Goal: Submit feedback/report problem: Submit feedback/report problem

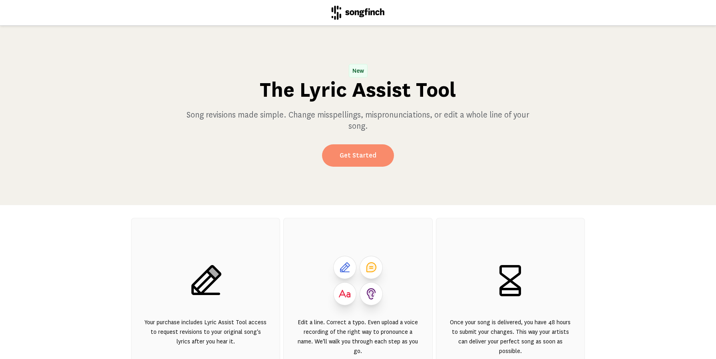
click at [354, 153] on link "Get Started" at bounding box center [358, 155] width 72 height 22
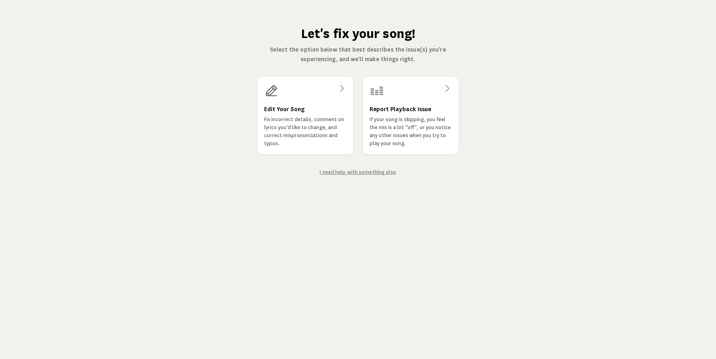
click at [354, 153] on div "Edit Your Song Fix incorrect details, comment on lyrics you'd like to change, a…" at bounding box center [357, 116] width 201 height 78
click at [295, 108] on h3 "Edit Your Song" at bounding box center [284, 109] width 41 height 10
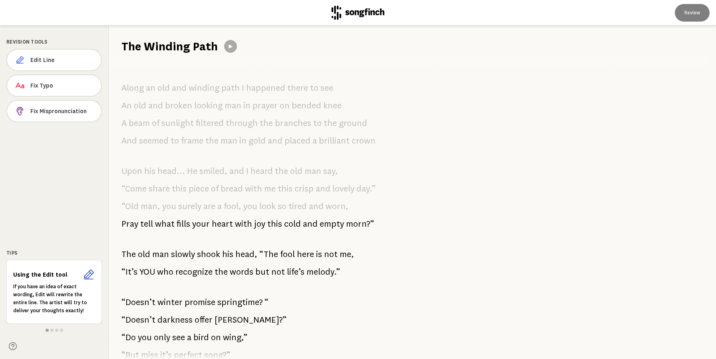
scroll to position [424, 0]
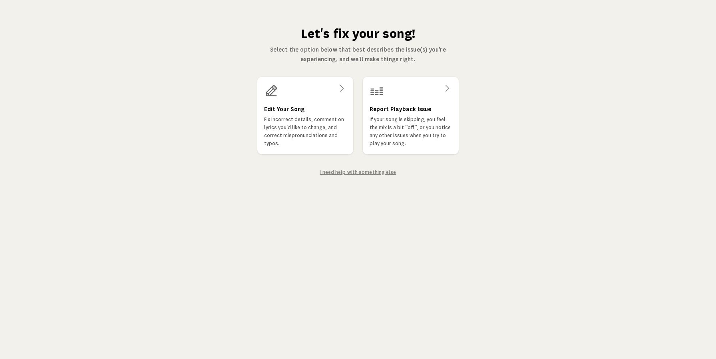
click at [344, 173] on link "I need help with something else" at bounding box center [358, 172] width 76 height 6
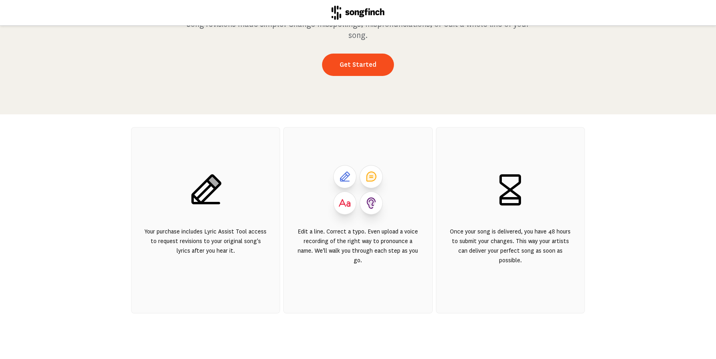
scroll to position [96, 0]
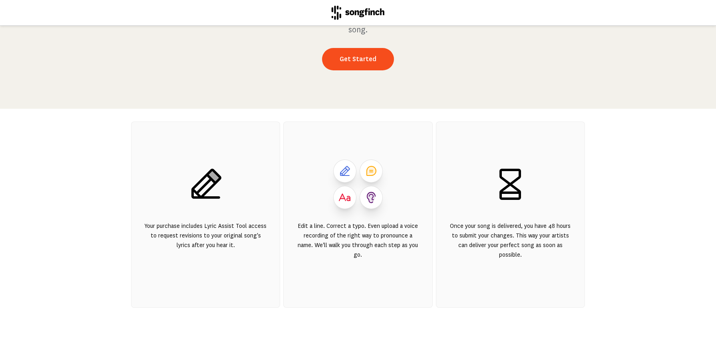
click at [345, 248] on div "Edit a line. Correct a typo. Even upload a voice recording of the right way to …" at bounding box center [357, 245] width 123 height 48
click at [353, 230] on div "Edit a line. Correct a typo. Even upload a voice recording of the right way to …" at bounding box center [357, 245] width 123 height 48
click at [351, 195] on icon at bounding box center [344, 197] width 13 height 13
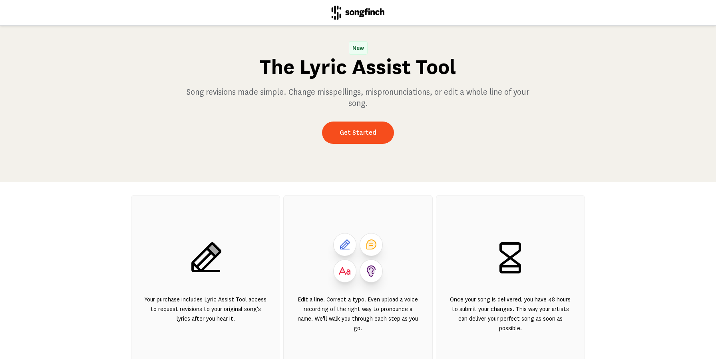
scroll to position [21, 0]
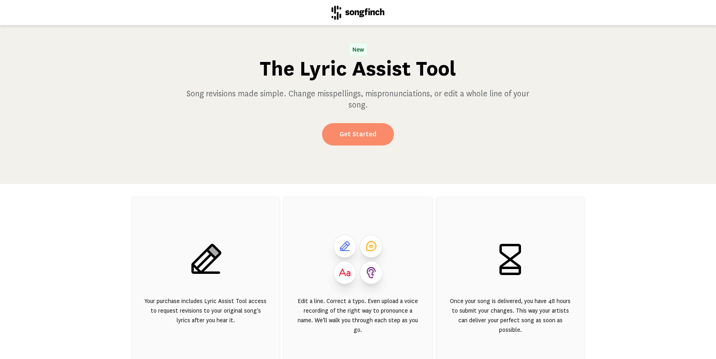
click at [356, 135] on link "Get Started" at bounding box center [358, 134] width 72 height 22
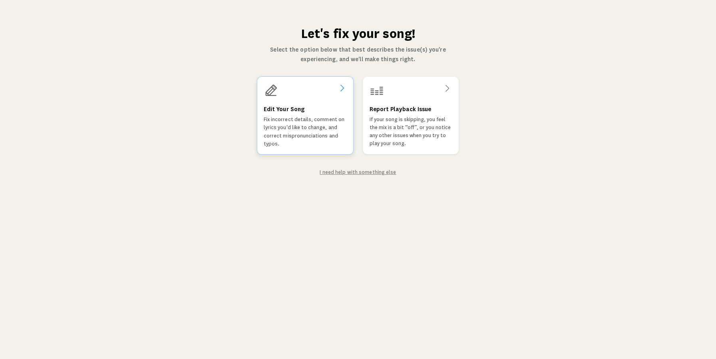
click at [300, 118] on p "Fix incorrect details, comment on lyrics you'd like to change, and correct misp…" at bounding box center [305, 131] width 83 height 32
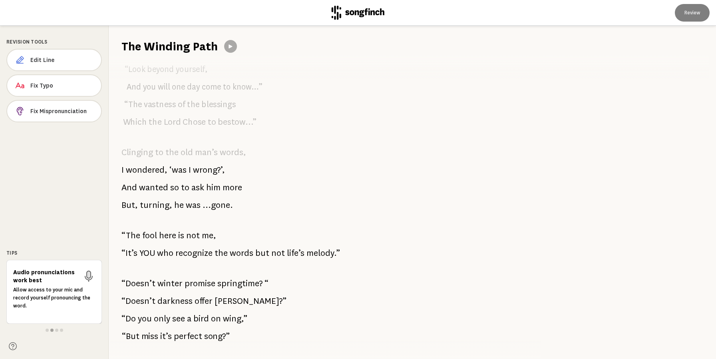
scroll to position [424, 0]
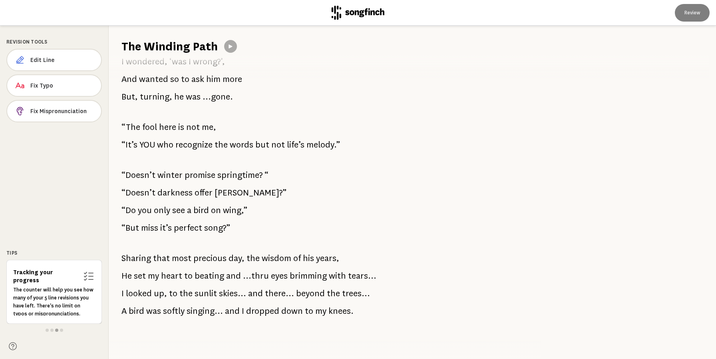
click at [71, 139] on div "Revision Tools Edit Line Fix Typo Fix Mispronunciation Tips Tracking your progr…" at bounding box center [54, 192] width 109 height 333
click at [58, 112] on span "Fix Mispronunciation" at bounding box center [62, 111] width 64 height 8
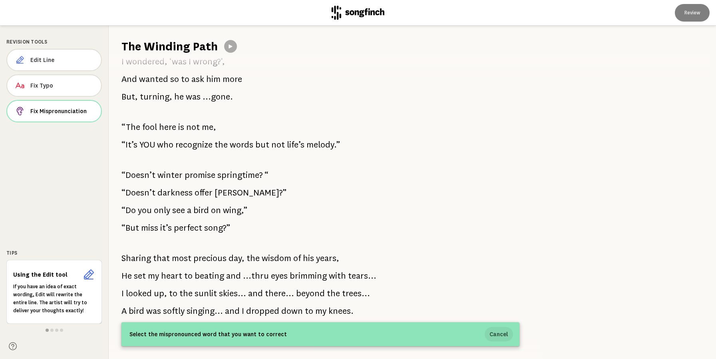
click at [502, 335] on button "Cancel" at bounding box center [499, 334] width 28 height 14
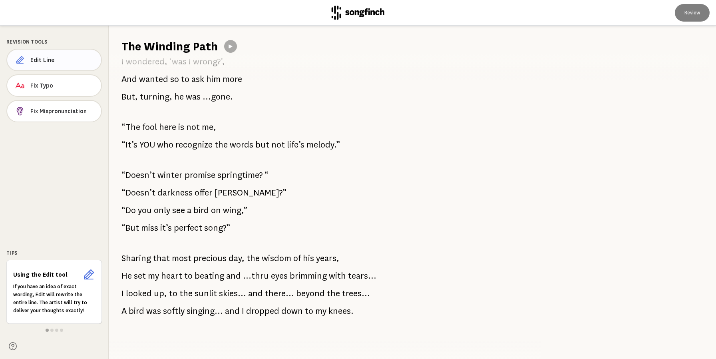
click at [54, 61] on span "Edit Line" at bounding box center [62, 60] width 64 height 8
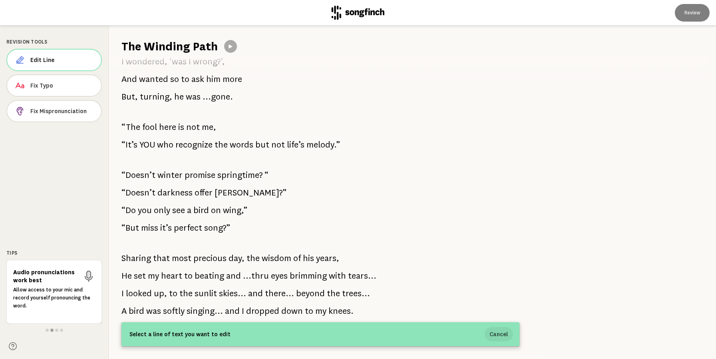
click at [498, 334] on button "Cancel" at bounding box center [499, 334] width 28 height 14
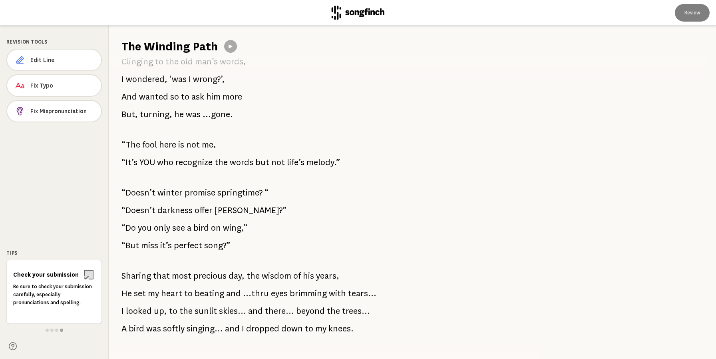
scroll to position [407, 0]
drag, startPoint x: 356, startPoint y: 330, endPoint x: 118, endPoint y: 303, distance: 239.6
click at [118, 303] on div "Along an old and winding path I happened there to see An old and broken looking…" at bounding box center [320, 206] width 423 height 304
drag, startPoint x: 118, startPoint y: 308, endPoint x: 388, endPoint y: 328, distance: 270.8
click at [388, 328] on div "Along an old and winding path I happened there to see An old and broken looking…" at bounding box center [320, 206] width 423 height 304
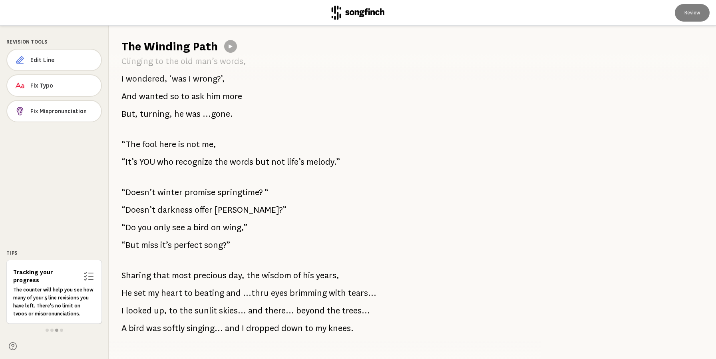
drag, startPoint x: 350, startPoint y: 335, endPoint x: 72, endPoint y: 318, distance: 277.8
click at [72, 318] on div "Revision Tools Edit Line Fix Typo Fix Mispronunciation Tips Tracking your progr…" at bounding box center [358, 192] width 716 height 333
click at [12, 347] on icon at bounding box center [13, 346] width 8 height 8
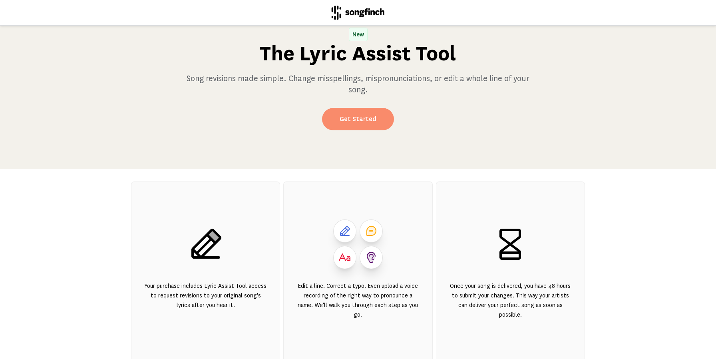
scroll to position [13, 0]
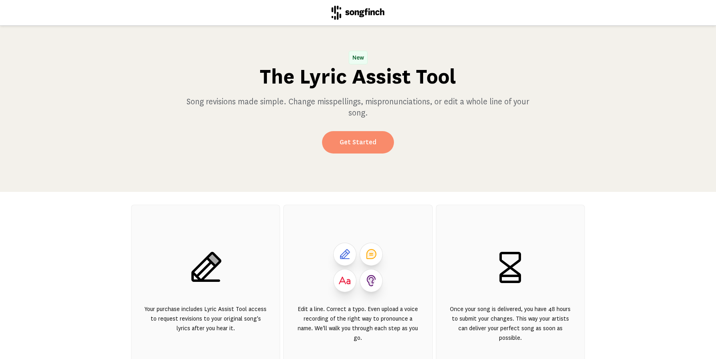
click at [358, 135] on link "Get Started" at bounding box center [358, 142] width 72 height 22
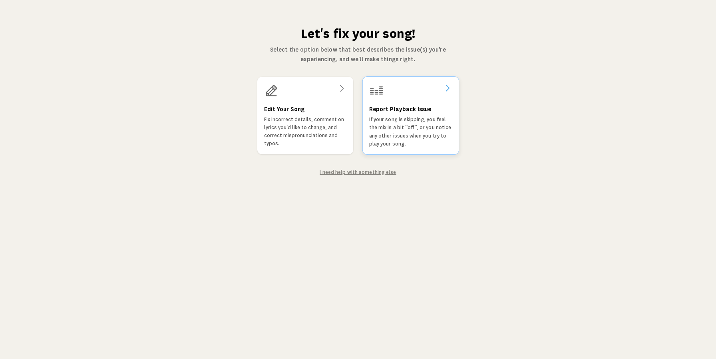
click at [397, 109] on h3 "Report Playback Issue" at bounding box center [400, 109] width 62 height 10
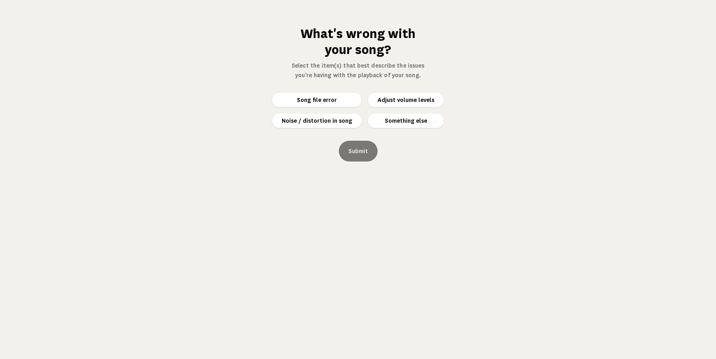
click at [394, 121] on button "Something else" at bounding box center [406, 120] width 76 height 14
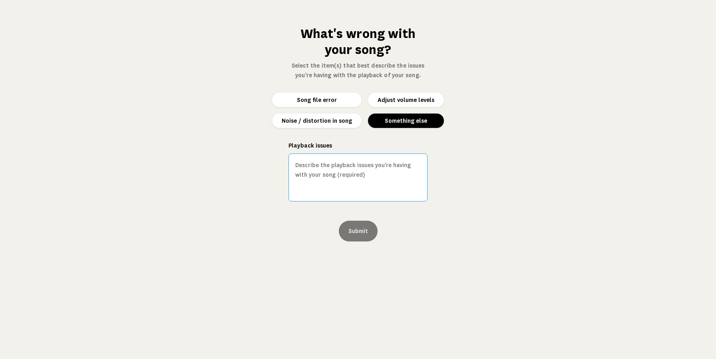
click at [310, 166] on textarea "Playback issues" at bounding box center [357, 177] width 139 height 48
drag, startPoint x: 349, startPoint y: 185, endPoint x: 338, endPoint y: 175, distance: 14.7
click at [338, 175] on textarea "I wanted to write to the singer with my only request/thought but the 'window' t…" at bounding box center [357, 177] width 139 height 48
drag, startPoint x: 357, startPoint y: 166, endPoint x: 349, endPoint y: 166, distance: 8.0
click at [349, 166] on textarea "I wanted to write to the singer with my only request/thought but can't reach he…" at bounding box center [357, 177] width 139 height 48
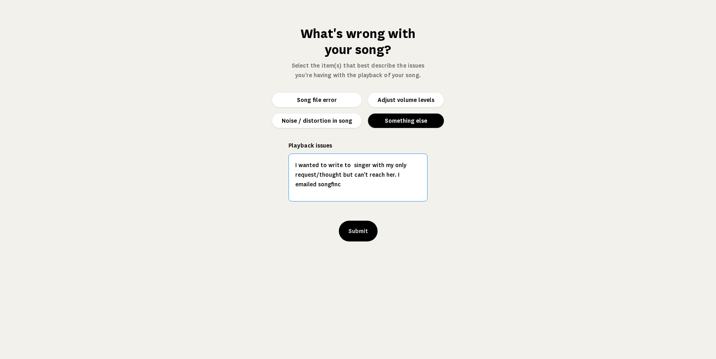
click at [378, 165] on textarea "I wanted to write to singer with my only request/thought but can't reach her. I…" at bounding box center [357, 177] width 139 height 48
drag, startPoint x: 400, startPoint y: 165, endPoint x: 348, endPoint y: 164, distance: 52.8
click at [348, 164] on textarea "I wanted to write to singer with my only request/thought but can't reach her. I…" at bounding box center [357, 177] width 139 height 48
click at [352, 164] on textarea "I wanted to write to E request/thought but can't reach her. I emailed songfinc" at bounding box center [357, 177] width 139 height 48
drag, startPoint x: 396, startPoint y: 178, endPoint x: 354, endPoint y: 160, distance: 46.0
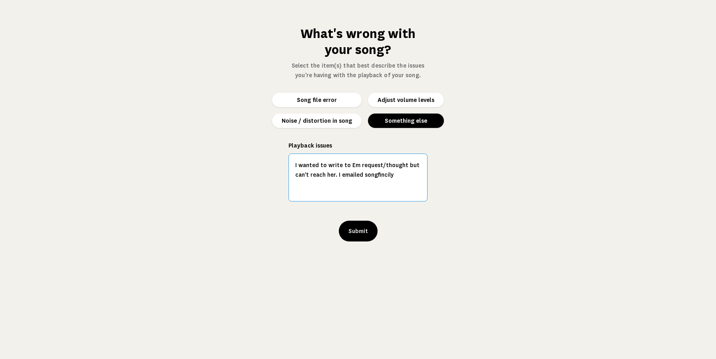
click at [354, 160] on textarea "I wanted to write to Em request/thought but can't reach her. I emailed songfinc…" at bounding box center [357, 177] width 139 height 48
drag, startPoint x: 319, startPoint y: 166, endPoint x: 282, endPoint y: 166, distance: 36.4
click at [282, 166] on div "What's wrong with your song? Select the item(s) that best describe the issues y…" at bounding box center [358, 134] width 152 height 216
click at [297, 165] on textarea "Tto write to Emily w request but unable to reach her so i emailed songfinch to …" at bounding box center [357, 177] width 139 height 48
click at [300, 163] on textarea "Trto write to Emily w request but unable to reach her so i emailed songfinch to…" at bounding box center [357, 177] width 139 height 48
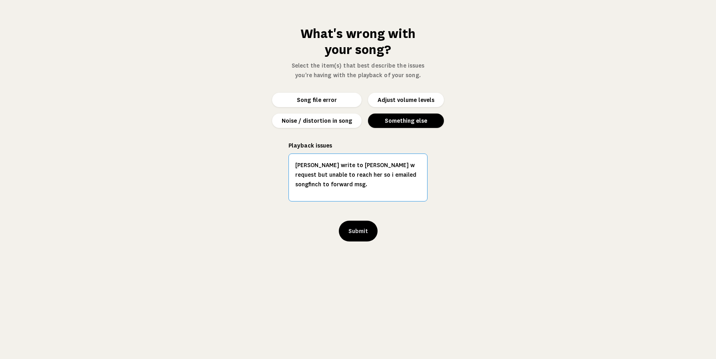
click at [302, 165] on textarea "Trito write to Emily w request but unable to reach her so i emailed songfinch t…" at bounding box center [357, 177] width 139 height 48
click at [304, 166] on textarea "Trieto write to Emily w request but unable to reach her so i emailed songfinch …" at bounding box center [357, 177] width 139 height 48
click at [308, 166] on textarea "Triedto write to Emily w request but unable to reach her so i emailed songfinch…" at bounding box center [357, 177] width 139 height 48
click at [307, 185] on textarea "Tried to write to Emily w request but unable to reach her so i emailed songfinc…" at bounding box center [357, 177] width 139 height 48
type textarea "Tried to write to Emily w request but unable to reach her so i emailed songfinc…"
